Goal: Task Accomplishment & Management: Manage account settings

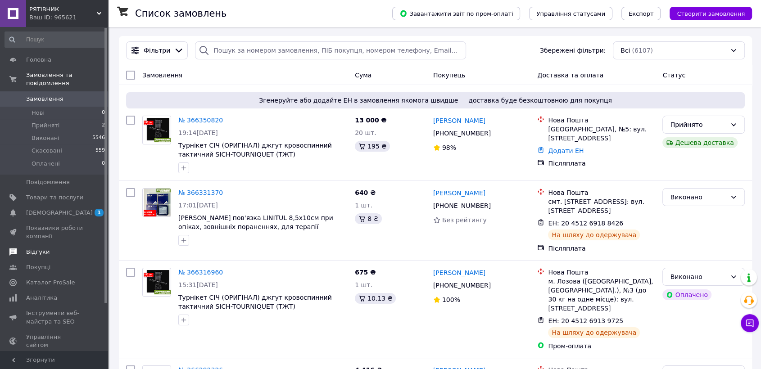
click at [41, 248] on span "Відгуки" at bounding box center [37, 252] width 23 height 8
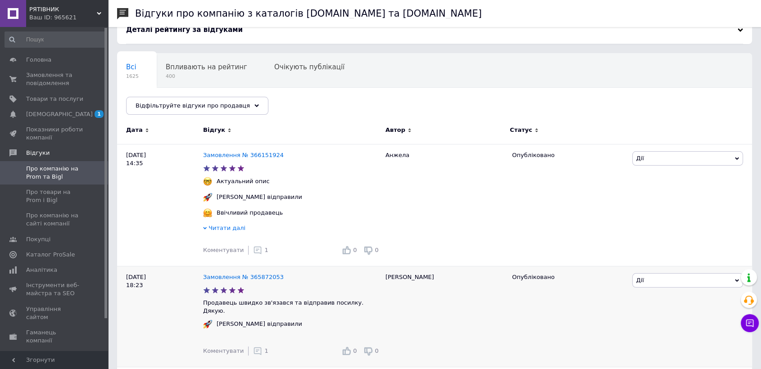
scroll to position [100, 0]
